Goal: Find specific page/section: Find specific page/section

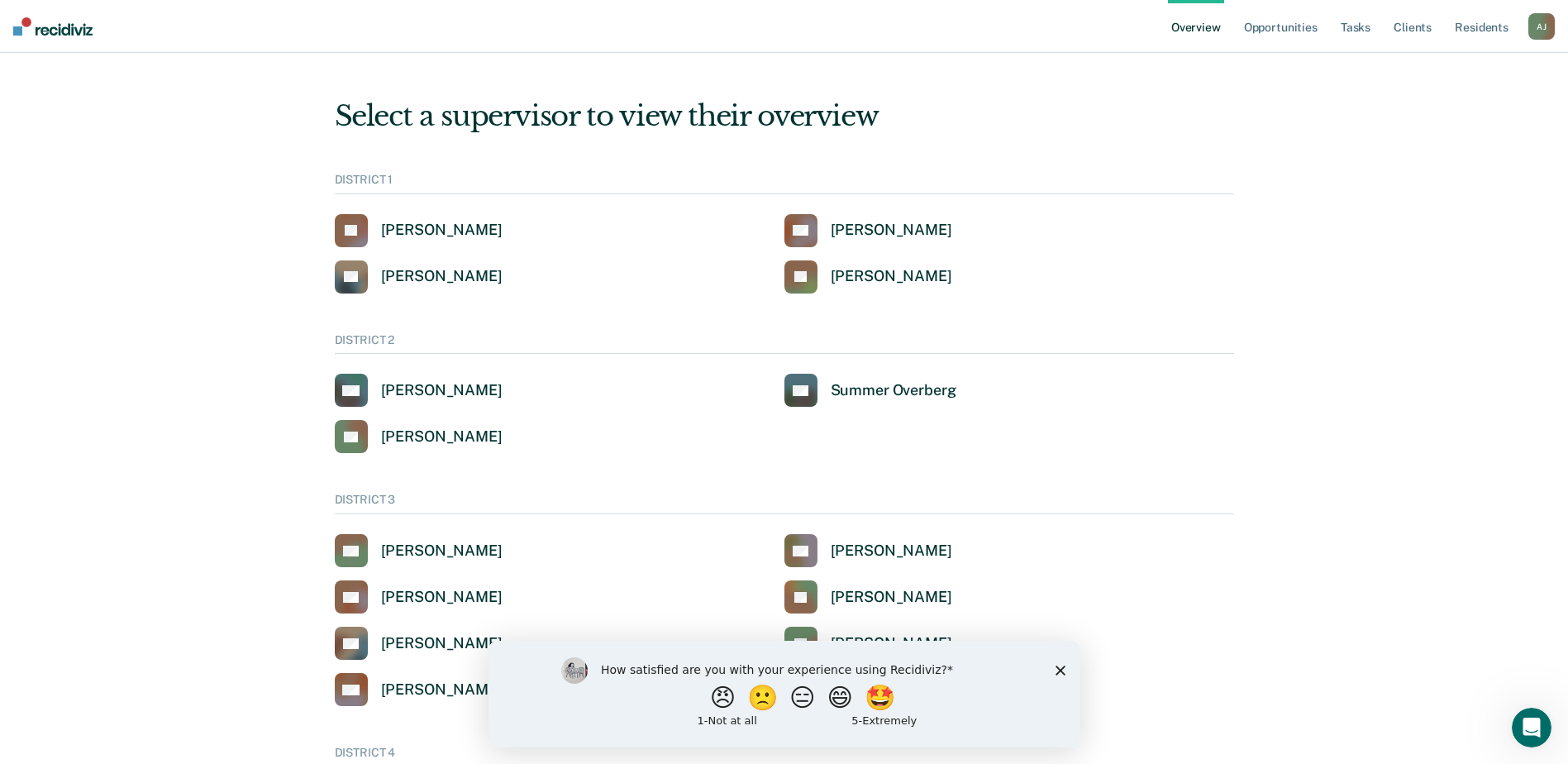
click at [1211, 24] on link "Overview" at bounding box center [1196, 26] width 56 height 52
click at [1211, 26] on link "Overview" at bounding box center [1196, 26] width 56 height 52
click at [1301, 28] on link "Opportunities" at bounding box center [1281, 26] width 80 height 52
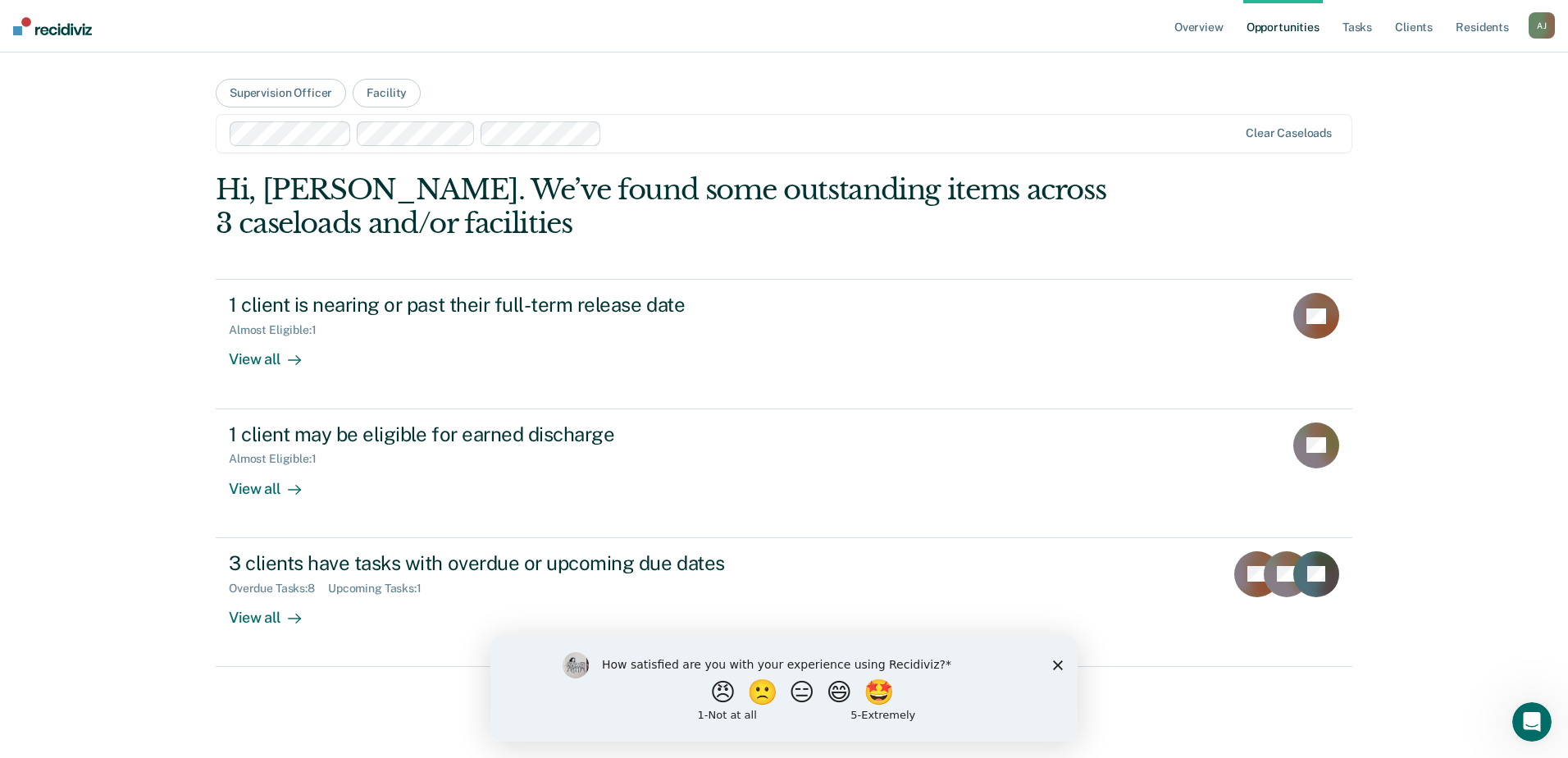
click at [1544, 28] on div "A J" at bounding box center [1542, 26] width 26 height 26
click at [1458, 107] on link "Go to Operations" at bounding box center [1475, 107] width 132 height 14
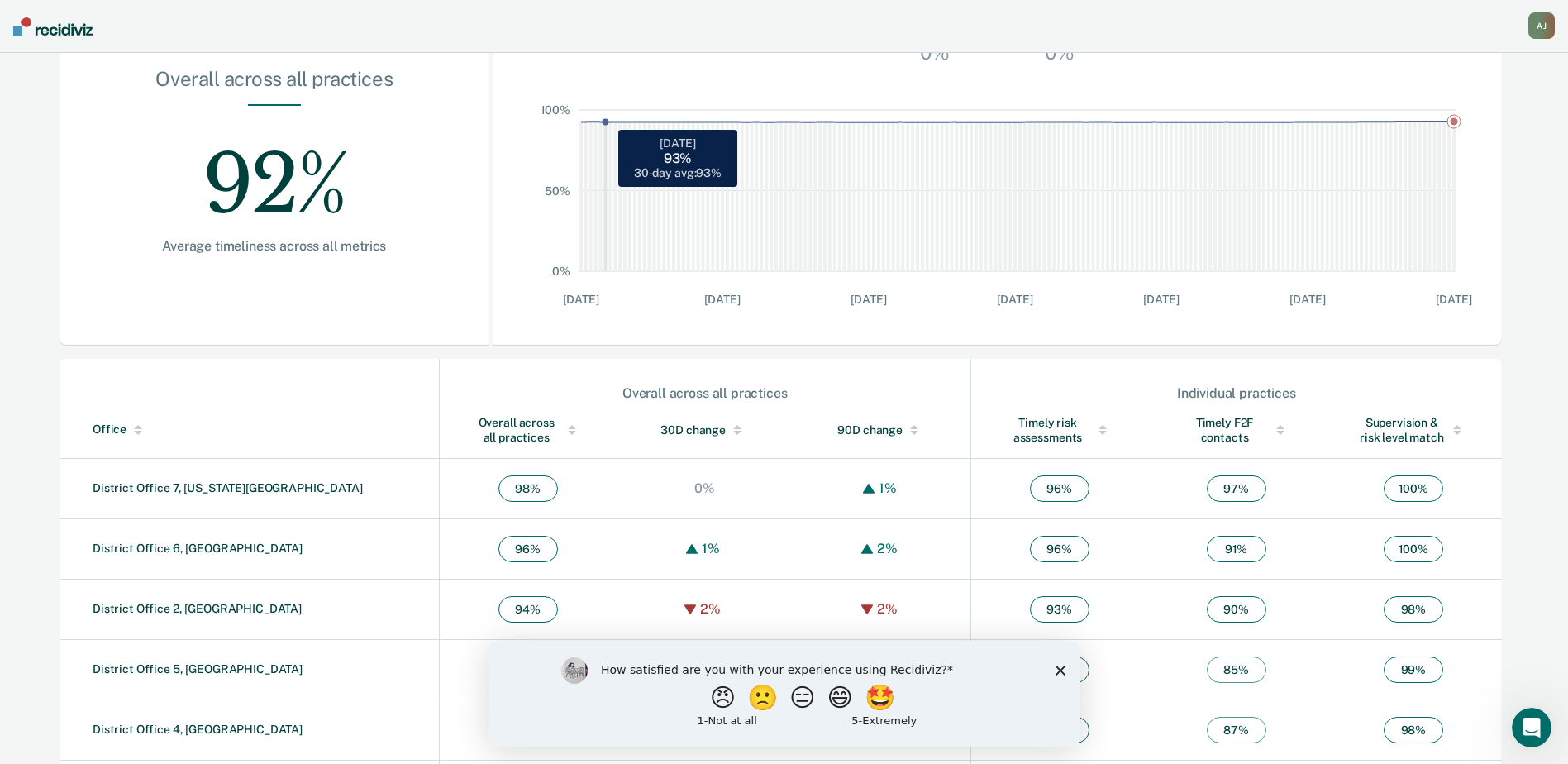
scroll to position [389, 0]
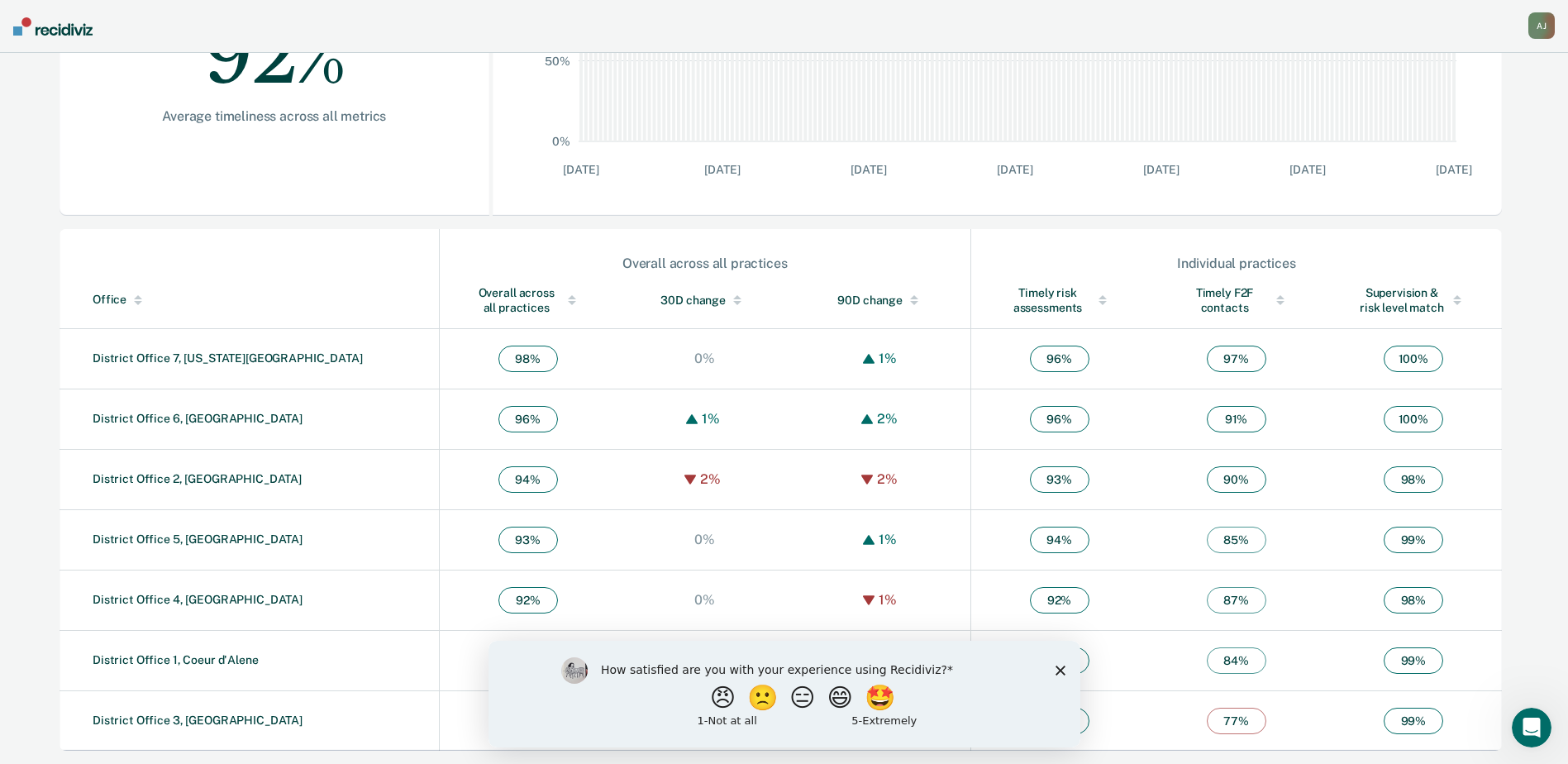
click at [1060, 669] on polygon "Close survey" at bounding box center [1060, 670] width 10 height 10
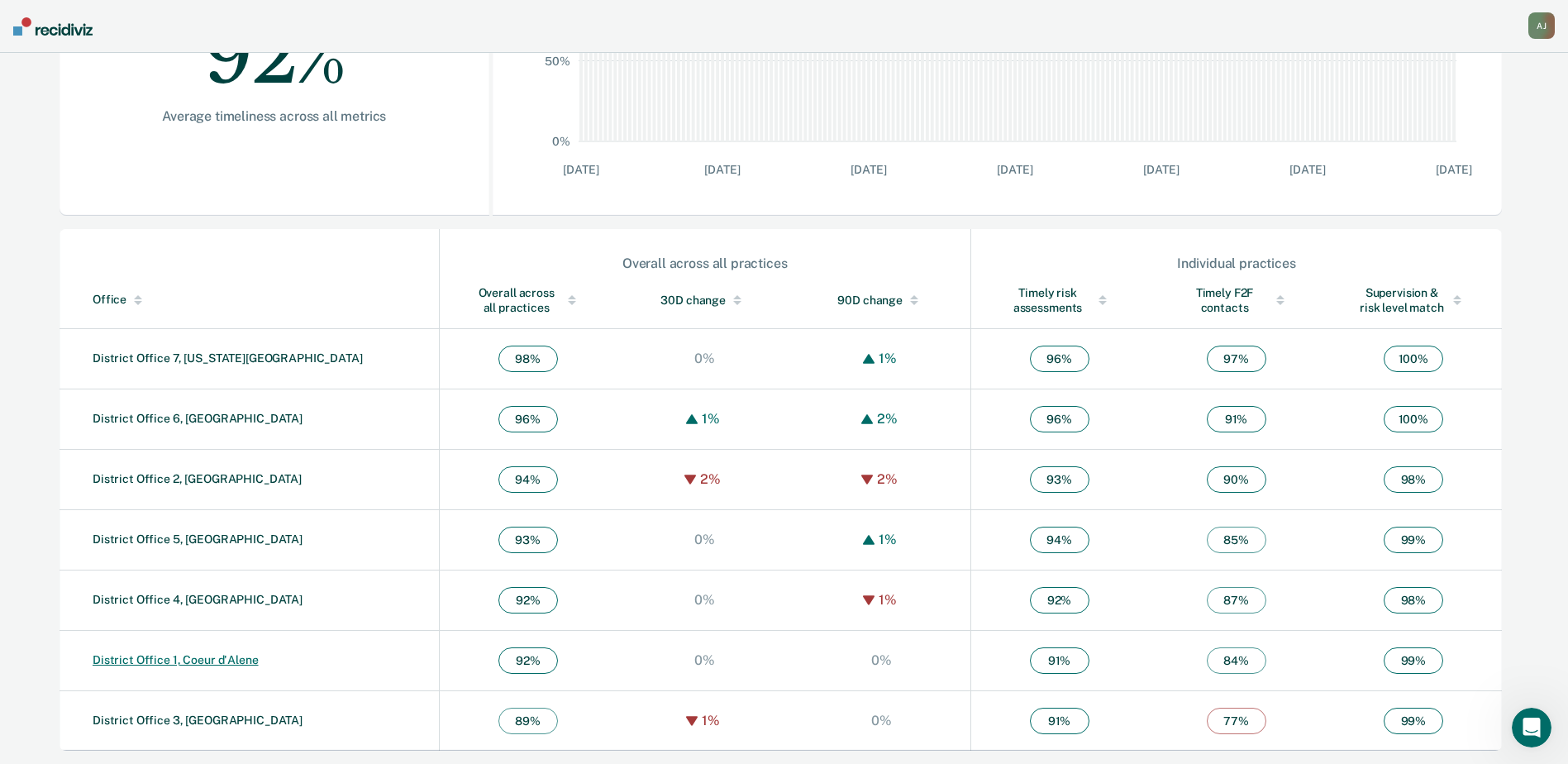
click at [213, 657] on link "District Office 1, Coeur d'Alene" at bounding box center [175, 660] width 166 height 13
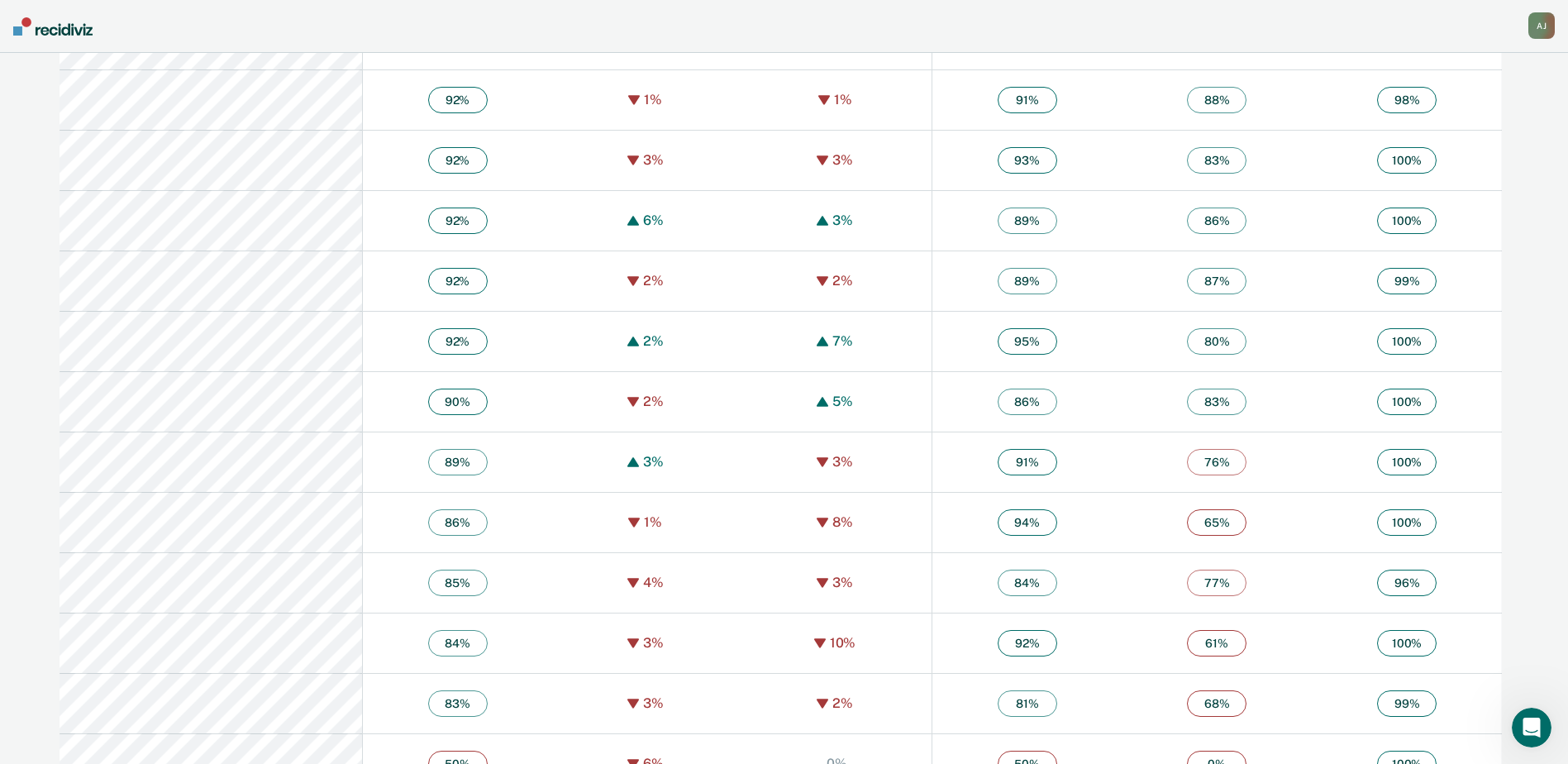
scroll to position [1476, 0]
